Goal: Task Accomplishment & Management: Use online tool/utility

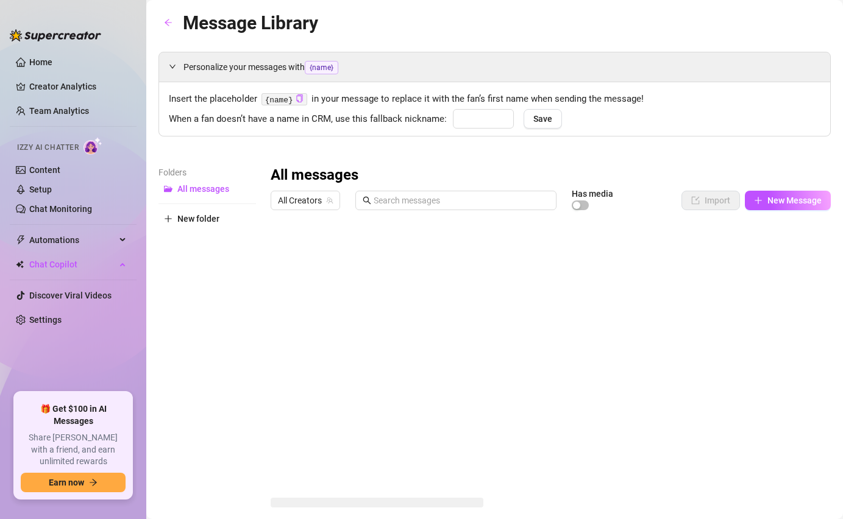
type input "Papi"
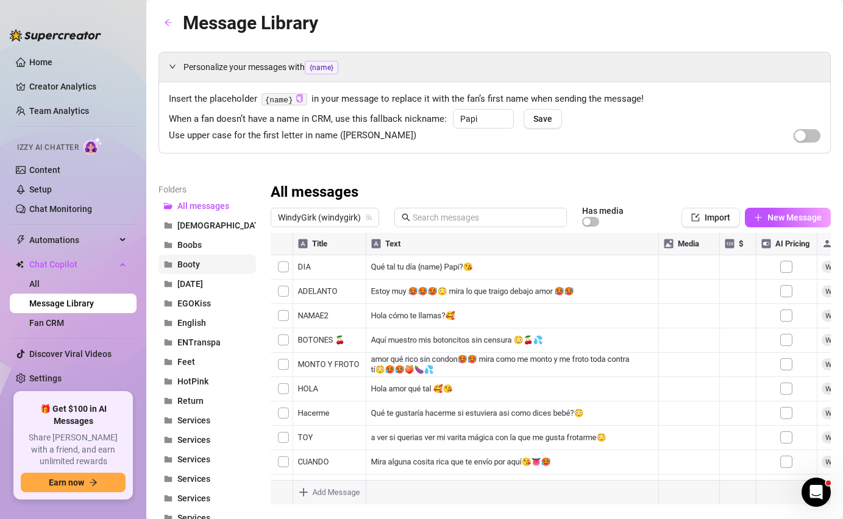
click at [193, 265] on span "Booty" at bounding box center [188, 265] width 23 height 10
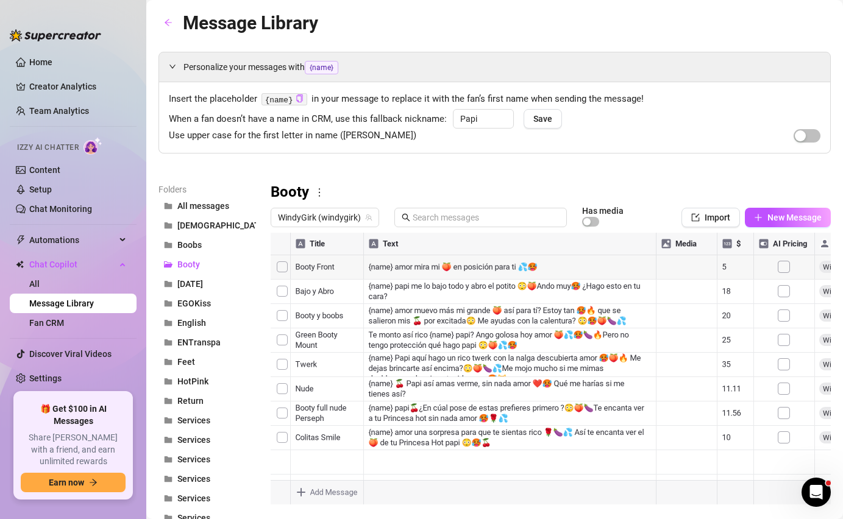
click at [538, 266] on div at bounding box center [550, 369] width 560 height 272
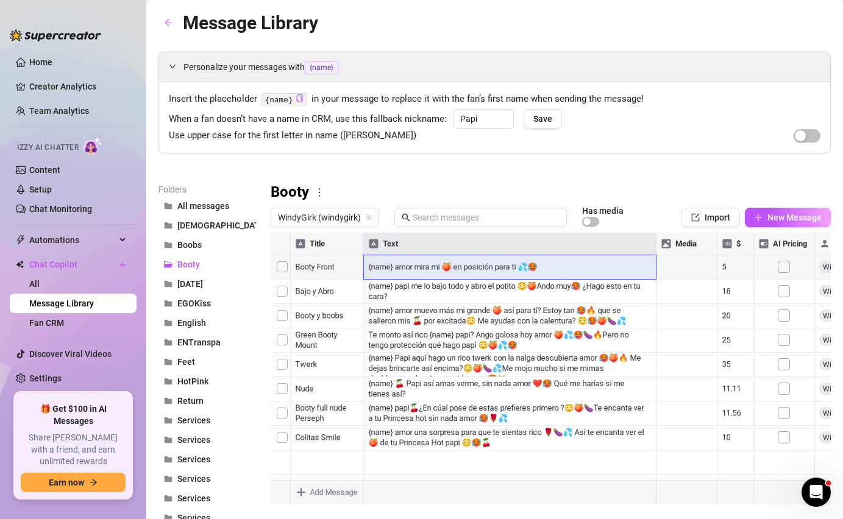
click at [545, 268] on div at bounding box center [550, 369] width 560 height 272
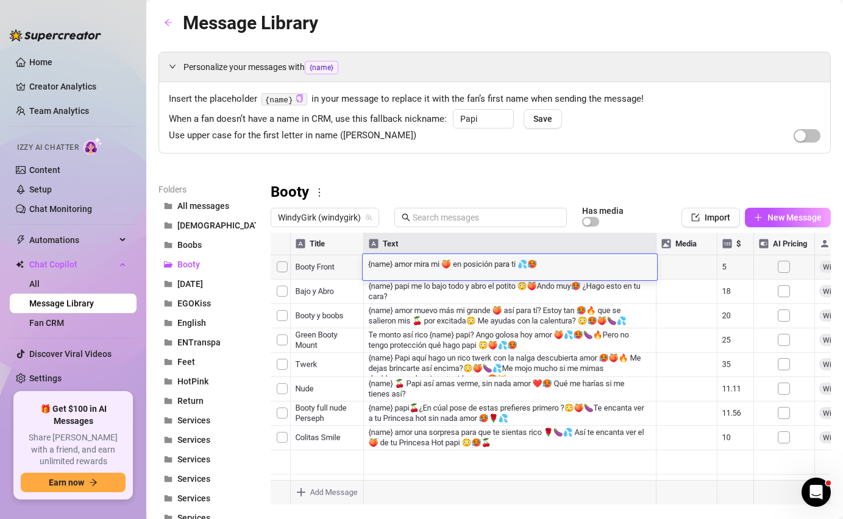
click at [544, 266] on textarea "{name} amor mira mi 🍑 en posición para ti 💦🥵" at bounding box center [509, 263] width 294 height 11
type textarea "{name} amor mira mi 🍑 en posición para ti 💦"
click at [525, 287] on div at bounding box center [550, 369] width 560 height 272
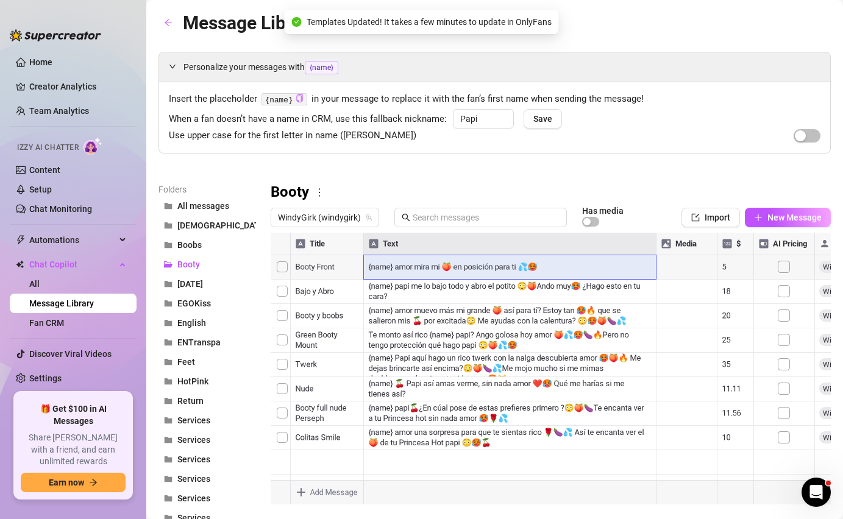
click at [529, 286] on div at bounding box center [550, 369] width 560 height 272
click at [529, 287] on textarea "{name} papi me lo bajo todo y abro el potito 😳🍑Ando muy🥵 ¿Hago esto en tu cara?" at bounding box center [509, 287] width 294 height 11
click at [528, 289] on textarea "{name} papi me lo bajo todo y abro el potito 😳🍑Ando muy🥵 ¿Hago esto en tu cara?" at bounding box center [509, 287] width 294 height 11
click at [537, 264] on div at bounding box center [550, 369] width 560 height 272
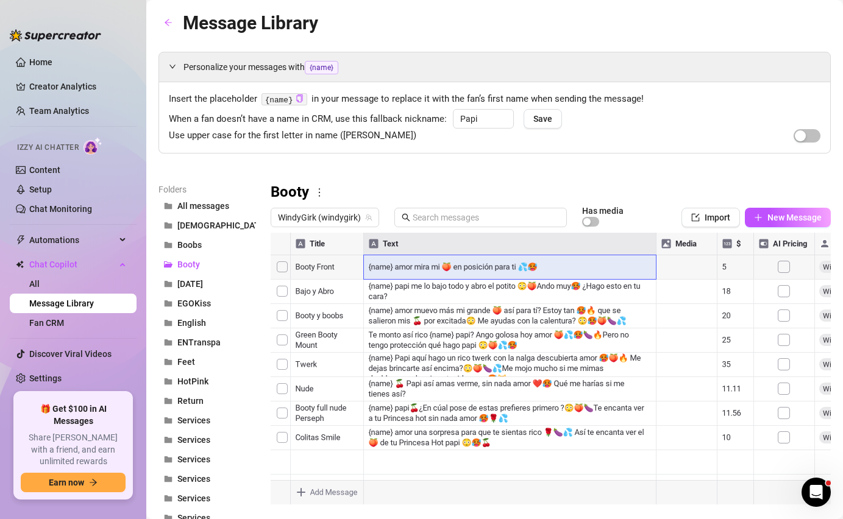
click at [533, 265] on div at bounding box center [550, 369] width 560 height 272
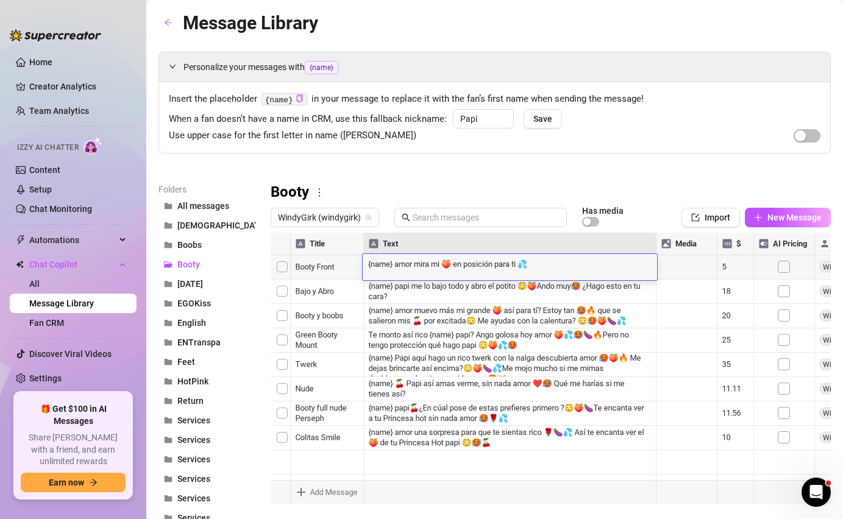
click at [533, 265] on textarea "{name} amor mira mi 🍑 en posición para ti 💦" at bounding box center [509, 263] width 294 height 11
type textarea "{name} amor mira mi 🍑 en posición para ti 💦😳"
